Goal: Information Seeking & Learning: Learn about a topic

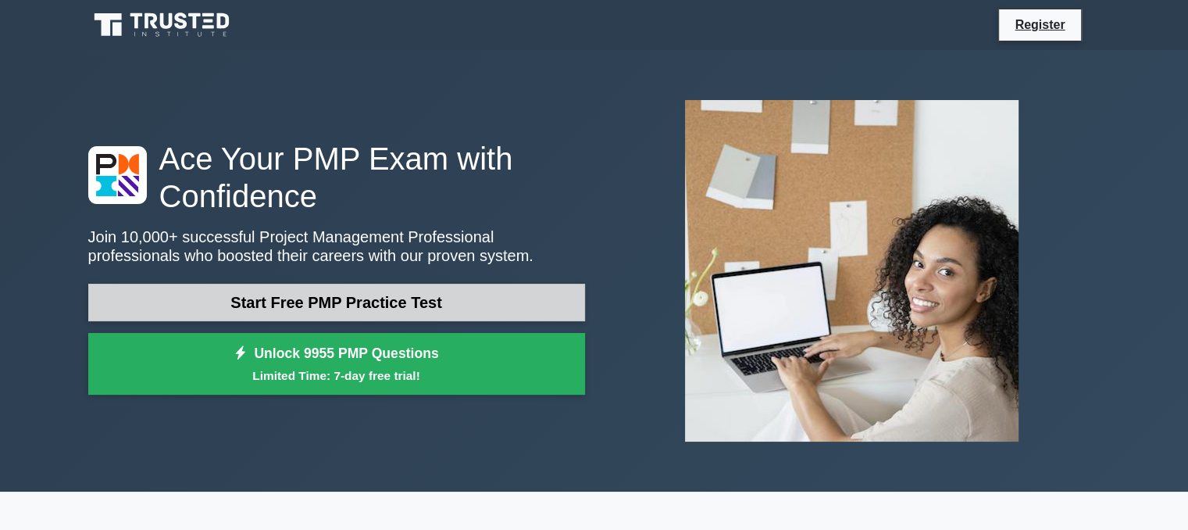
click at [319, 298] on link "Start Free PMP Practice Test" at bounding box center [336, 302] width 497 height 37
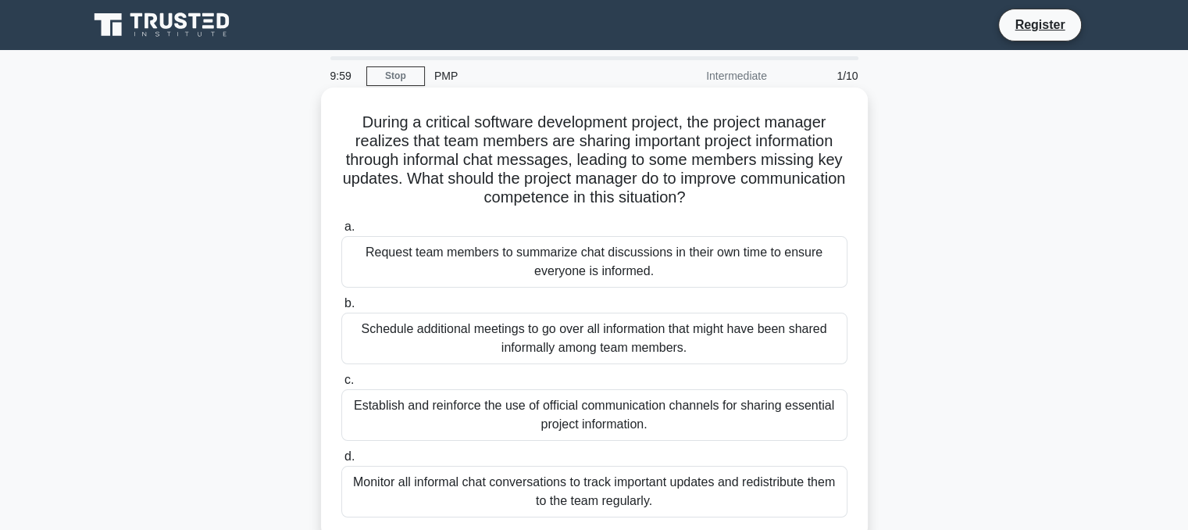
click at [425, 260] on div "Request team members to summarize chat discussions in their own time to ensure …" at bounding box center [594, 262] width 506 height 52
click at [341, 232] on input "a. Request team members to summarize chat discussions in their own time to ensu…" at bounding box center [341, 227] width 0 height 10
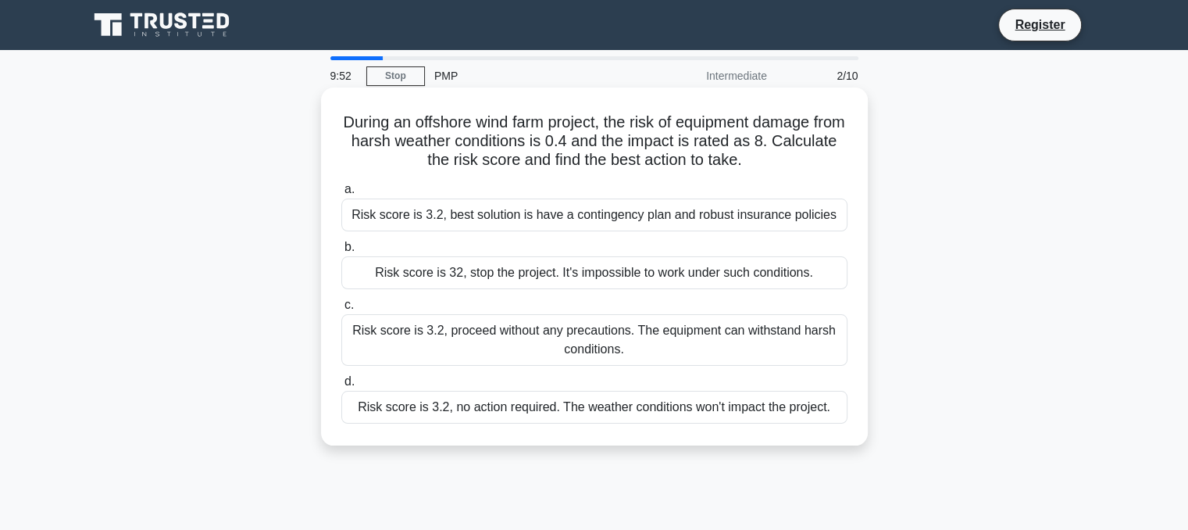
click at [466, 215] on div "Risk score is 3.2, best solution is have a contingency plan and robust insuranc…" at bounding box center [594, 214] width 506 height 33
click at [341, 194] on input "a. Risk score is 3.2, best solution is have a contingency plan and robust insur…" at bounding box center [341, 189] width 0 height 10
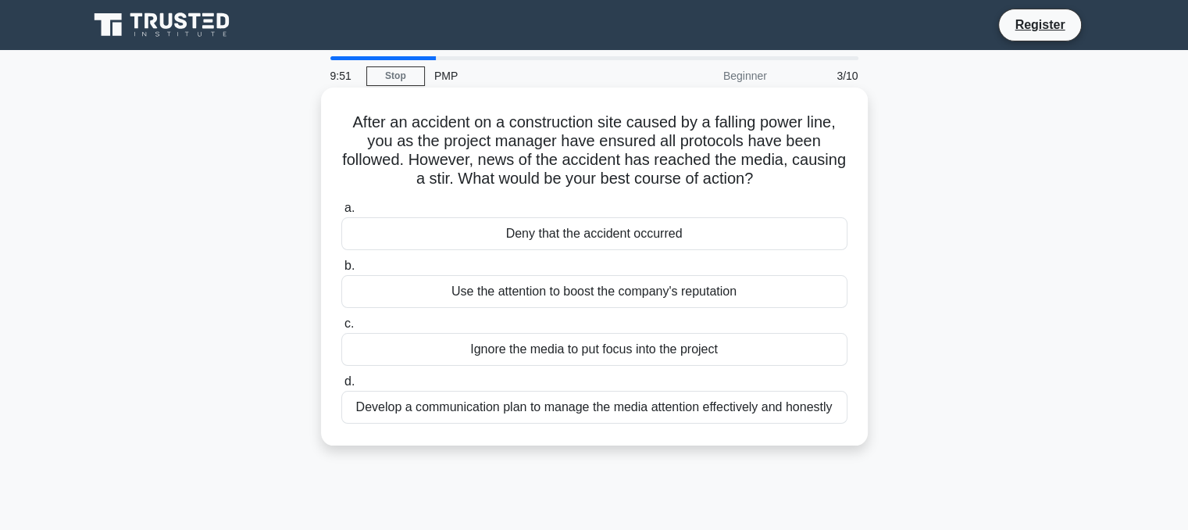
click at [547, 238] on div "Deny that the accident occurred" at bounding box center [594, 233] width 506 height 33
click at [341, 213] on input "a. Deny that the accident occurred" at bounding box center [341, 208] width 0 height 10
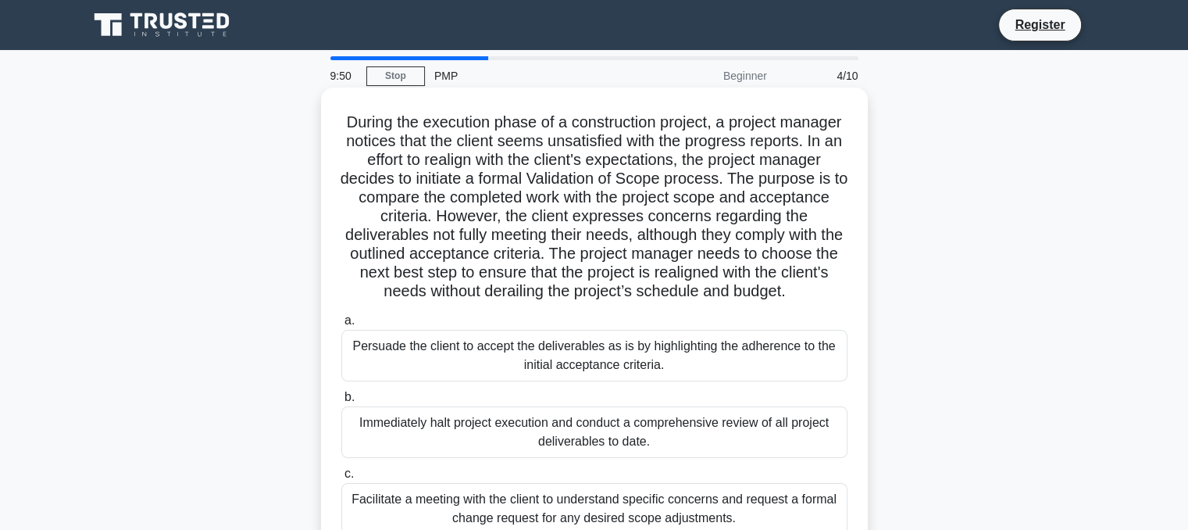
click at [530, 336] on label "a. Persuade the client to accept the deliverables as is by highlighting the adh…" at bounding box center [594, 346] width 506 height 70
click at [341, 326] on input "a. Persuade the client to accept the deliverables as is by highlighting the adh…" at bounding box center [341, 321] width 0 height 10
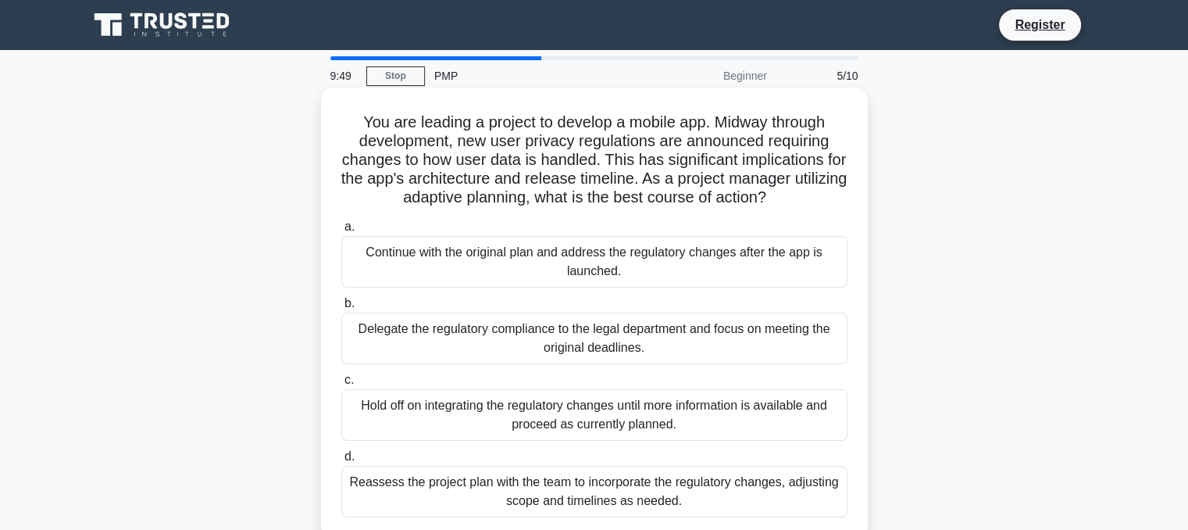
drag, startPoint x: 480, startPoint y: 333, endPoint x: 581, endPoint y: 303, distance: 105.8
click at [484, 330] on div "Delegate the regulatory compliance to the legal department and focus on meeting…" at bounding box center [594, 338] width 506 height 52
drag, startPoint x: 601, startPoint y: 294, endPoint x: 581, endPoint y: 303, distance: 21.3
click at [581, 303] on label "b. Delegate the regulatory compliance to the legal department and focus on meet…" at bounding box center [594, 329] width 506 height 70
click at [341, 303] on input "b. Delegate the regulatory compliance to the legal department and focus on meet…" at bounding box center [341, 303] width 0 height 10
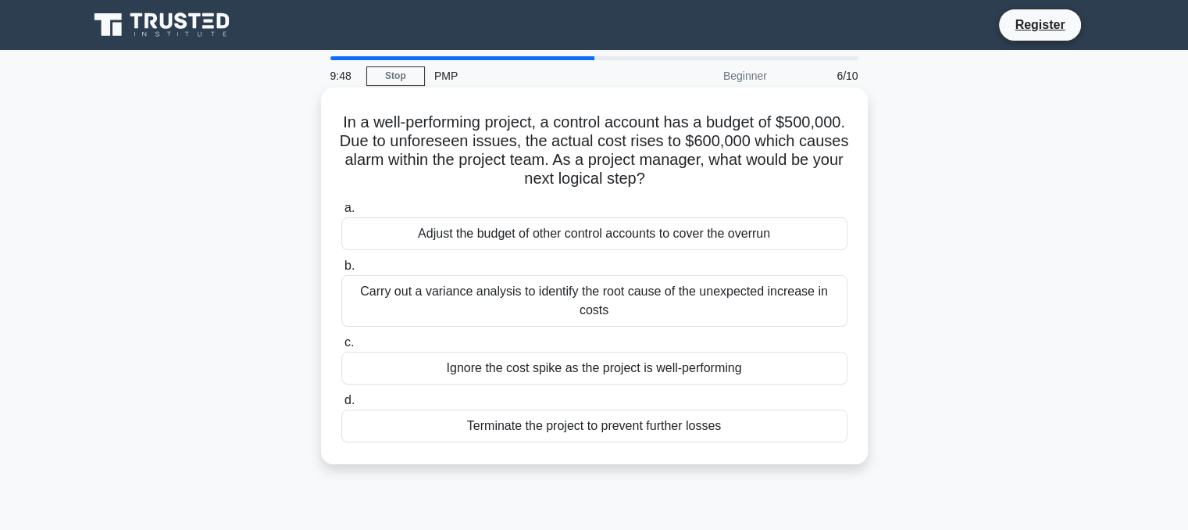
click at [537, 307] on div "Carry out a variance analysis to identify the root cause of the unexpected incr…" at bounding box center [594, 301] width 506 height 52
click at [341, 271] on input "b. Carry out a variance analysis to identify the root cause of the unexpected i…" at bounding box center [341, 266] width 0 height 10
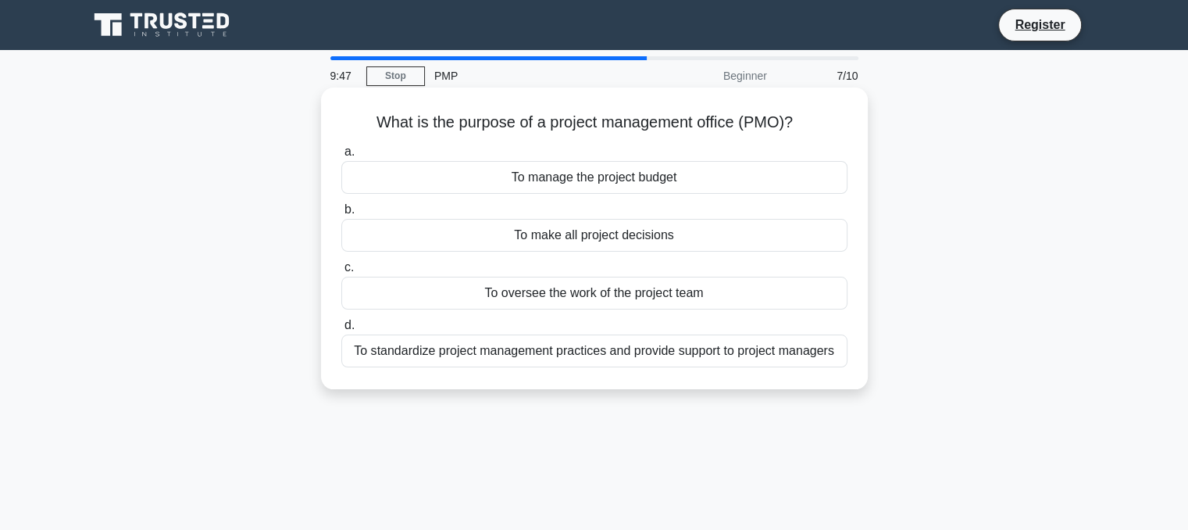
click at [487, 235] on div "To make all project decisions" at bounding box center [594, 235] width 506 height 33
click at [341, 215] on input "b. To make all project decisions" at bounding box center [341, 210] width 0 height 10
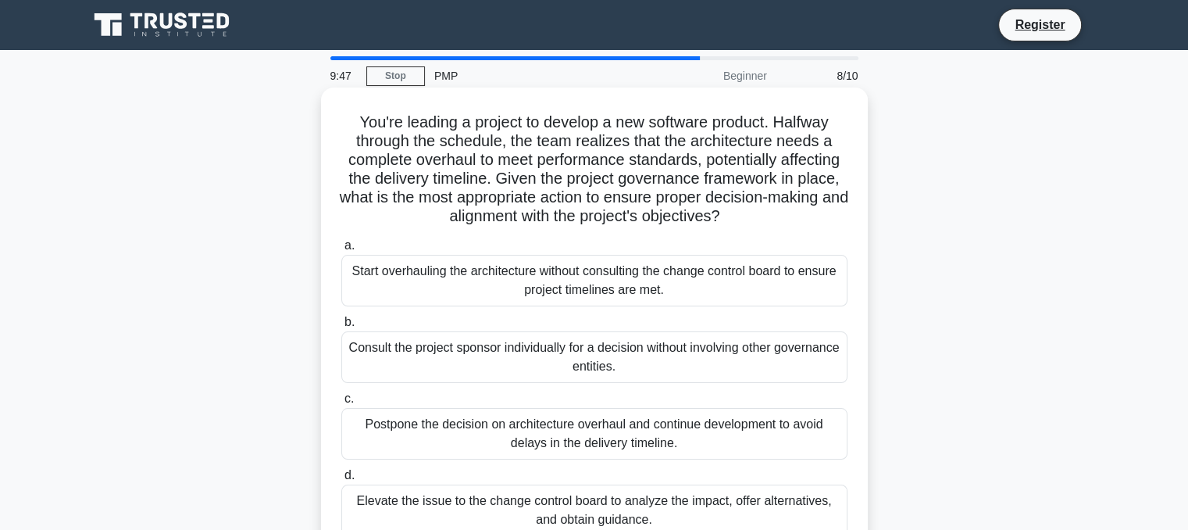
click at [612, 277] on div "Start overhauling the architecture without consulting the change control board …" at bounding box center [594, 281] width 506 height 52
click at [341, 251] on input "a. Start overhauling the architecture without consulting the change control boa…" at bounding box center [341, 246] width 0 height 10
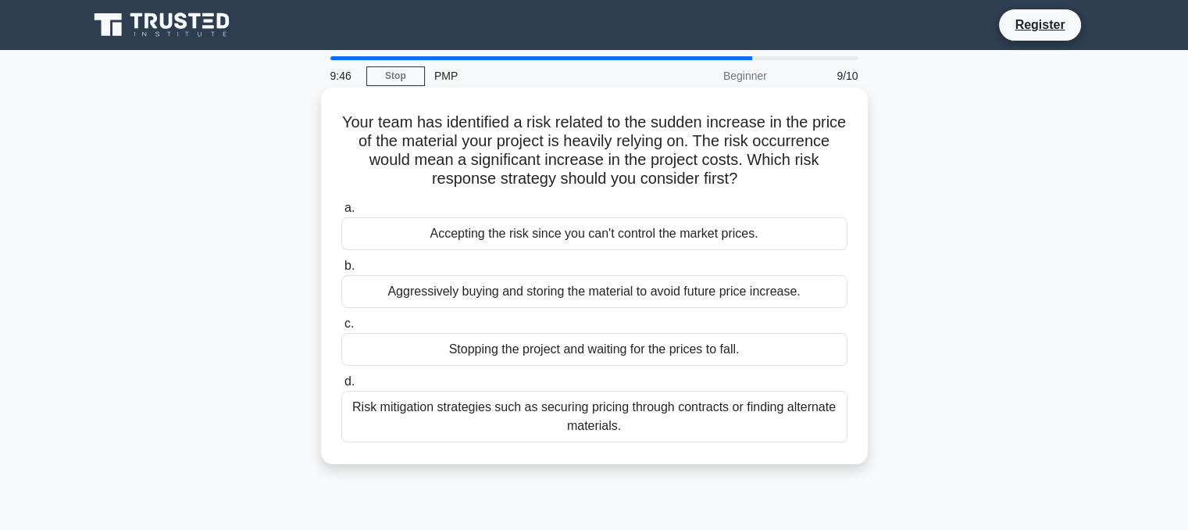
click at [512, 294] on div "Aggressively buying and storing the material to avoid future price increase." at bounding box center [594, 291] width 506 height 33
click at [341, 271] on input "b. Aggressively buying and storing the material to avoid future price increase." at bounding box center [341, 266] width 0 height 10
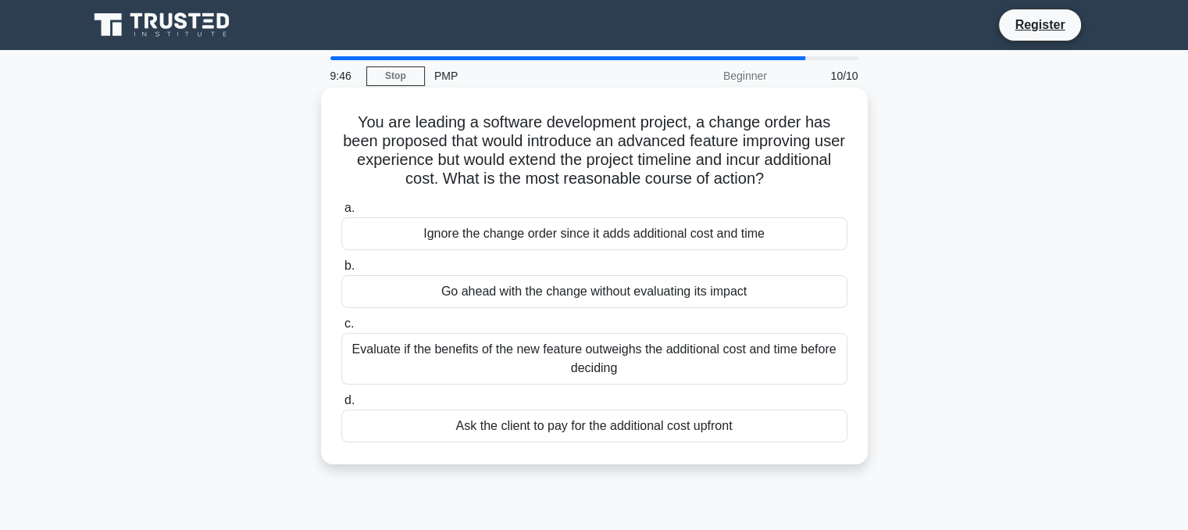
click at [544, 247] on div "Ignore the change order since it adds additional cost and time" at bounding box center [594, 233] width 506 height 33
click at [341, 213] on input "a. Ignore the change order since it adds additional cost and time" at bounding box center [341, 208] width 0 height 10
